Goal: Task Accomplishment & Management: Manage account settings

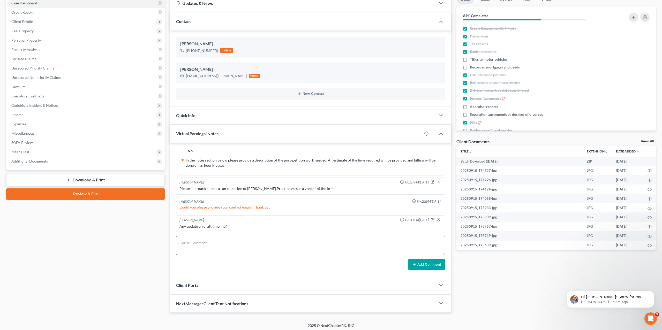
scroll to position [56, 0]
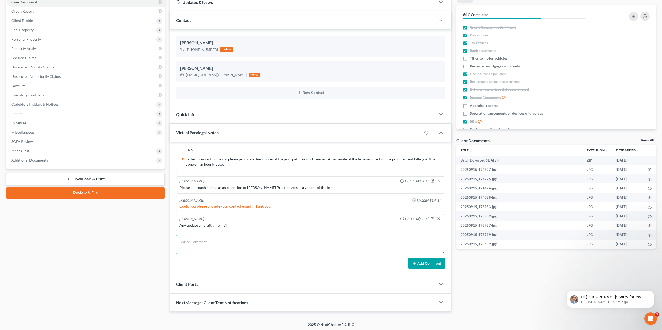
click at [230, 242] on textarea at bounding box center [310, 244] width 269 height 19
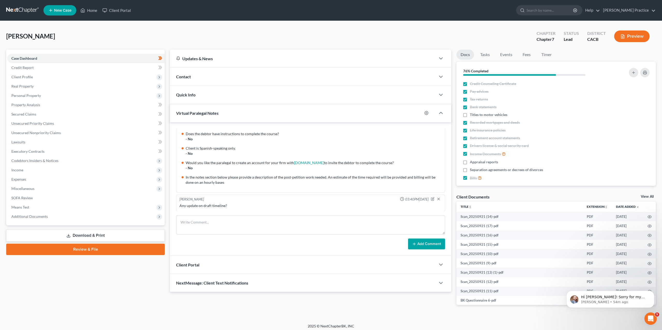
scroll to position [3, 0]
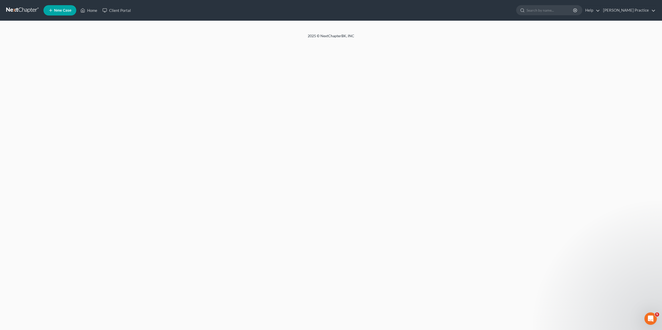
select select "6"
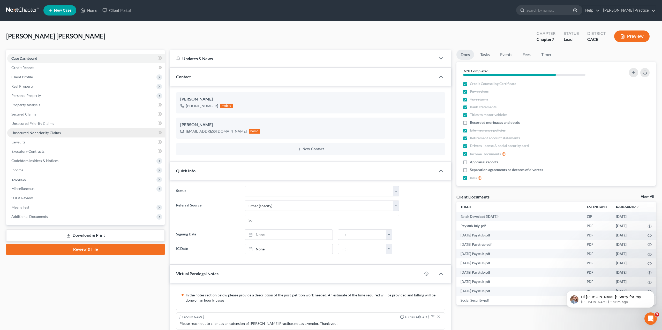
click at [69, 135] on link "Unsecured Nonpriority Claims" at bounding box center [85, 132] width 157 height 9
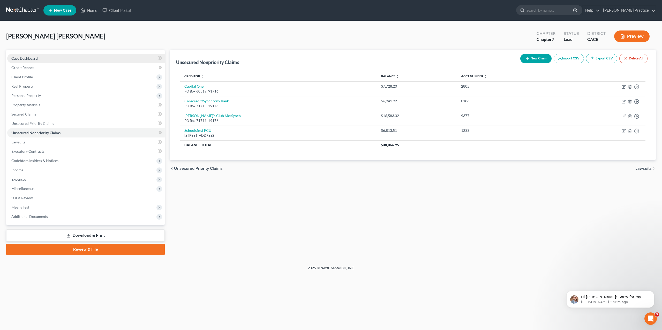
click at [39, 60] on link "Case Dashboard" at bounding box center [85, 58] width 157 height 9
select select "4"
select select "6"
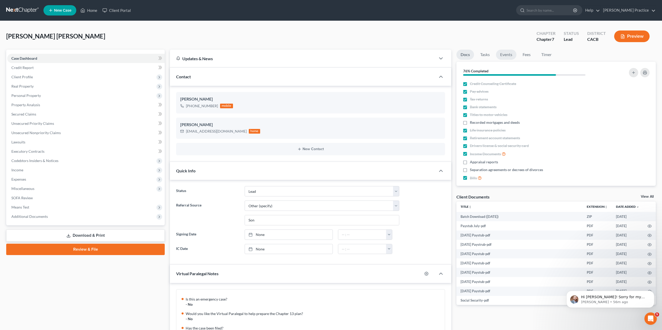
scroll to position [105, 0]
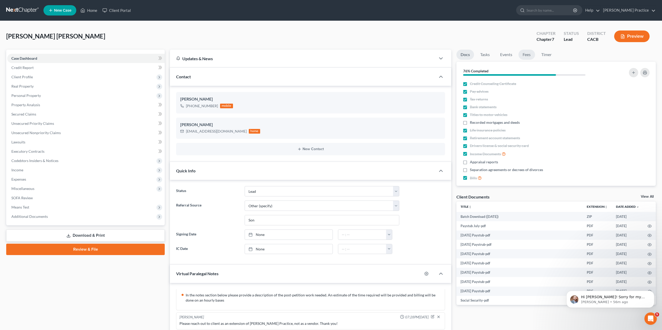
click at [527, 55] on link "Fees" at bounding box center [526, 55] width 17 height 10
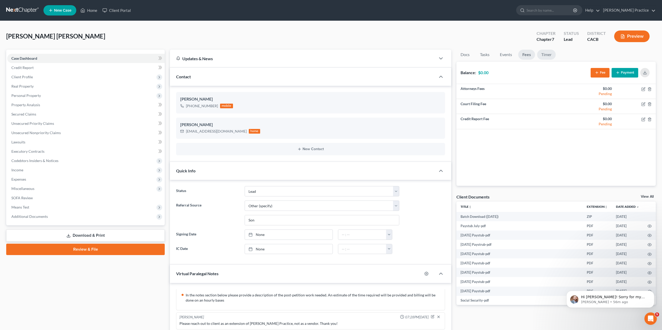
click at [549, 54] on link "Timer" at bounding box center [546, 55] width 19 height 10
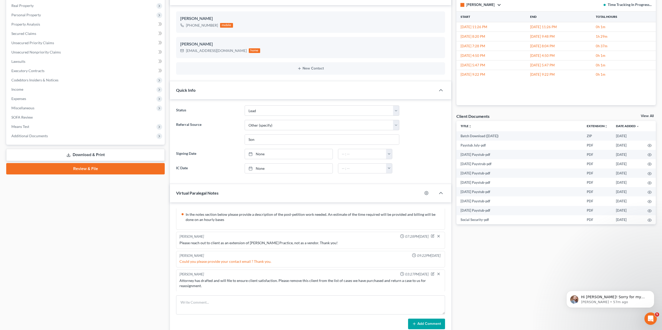
scroll to position [37, 0]
